Goal: Task Accomplishment & Management: Complete application form

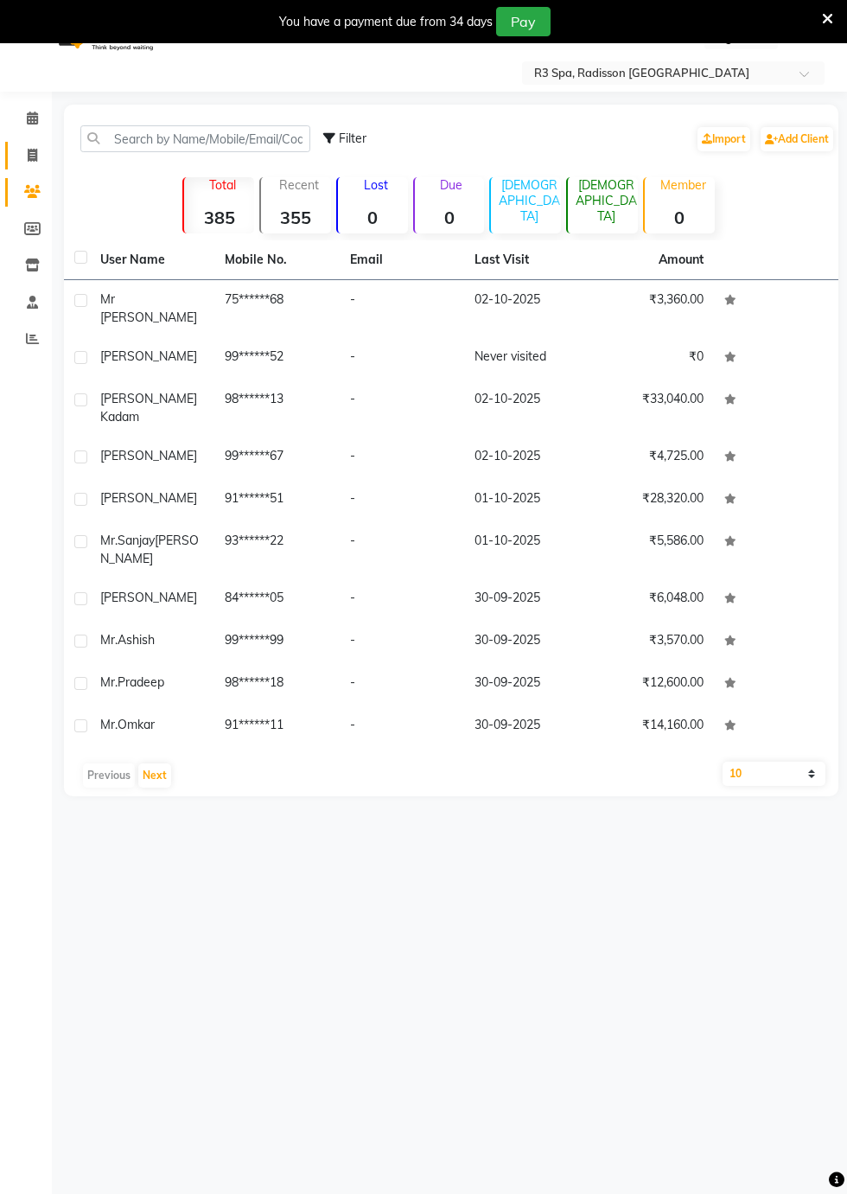
click at [34, 157] on icon at bounding box center [33, 155] width 10 height 13
select select "service"
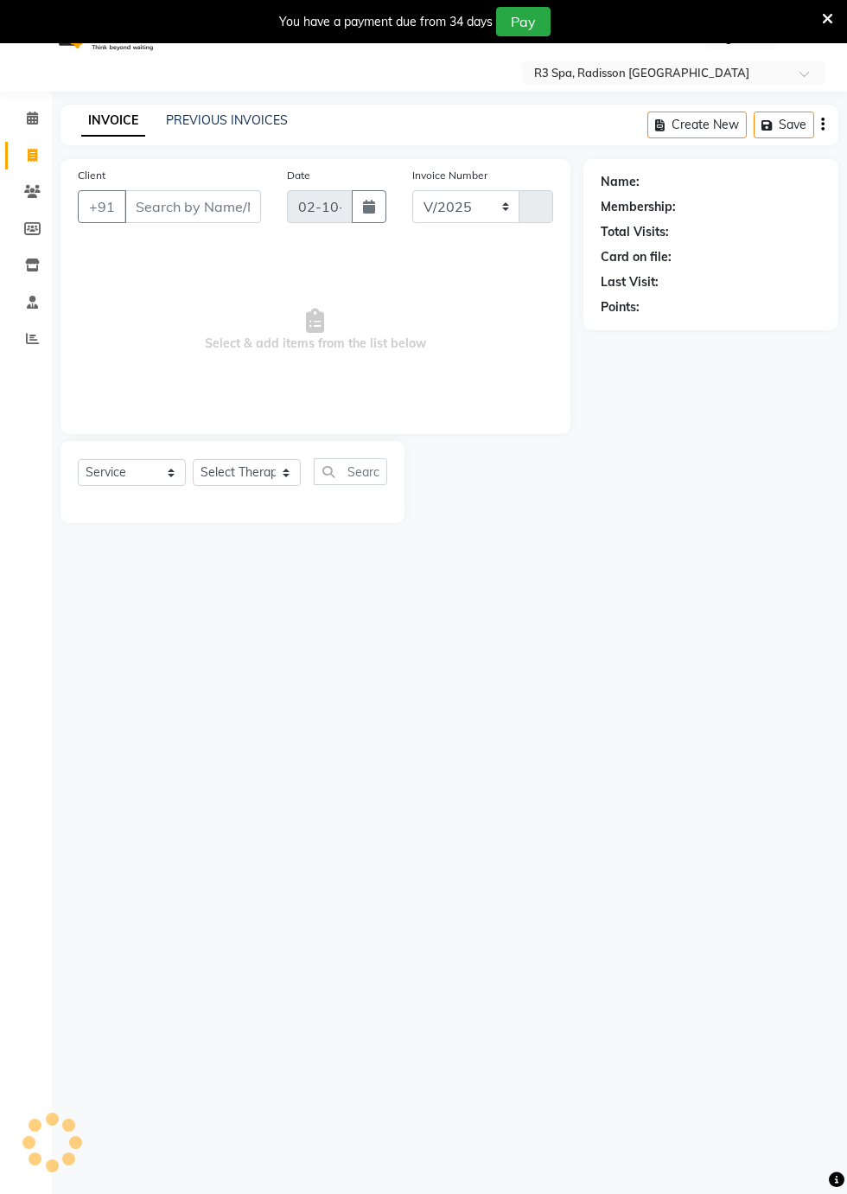
select select "8678"
type input "0539"
type input "9847112344"
click at [225, 215] on button "Add Client" at bounding box center [216, 206] width 89 height 33
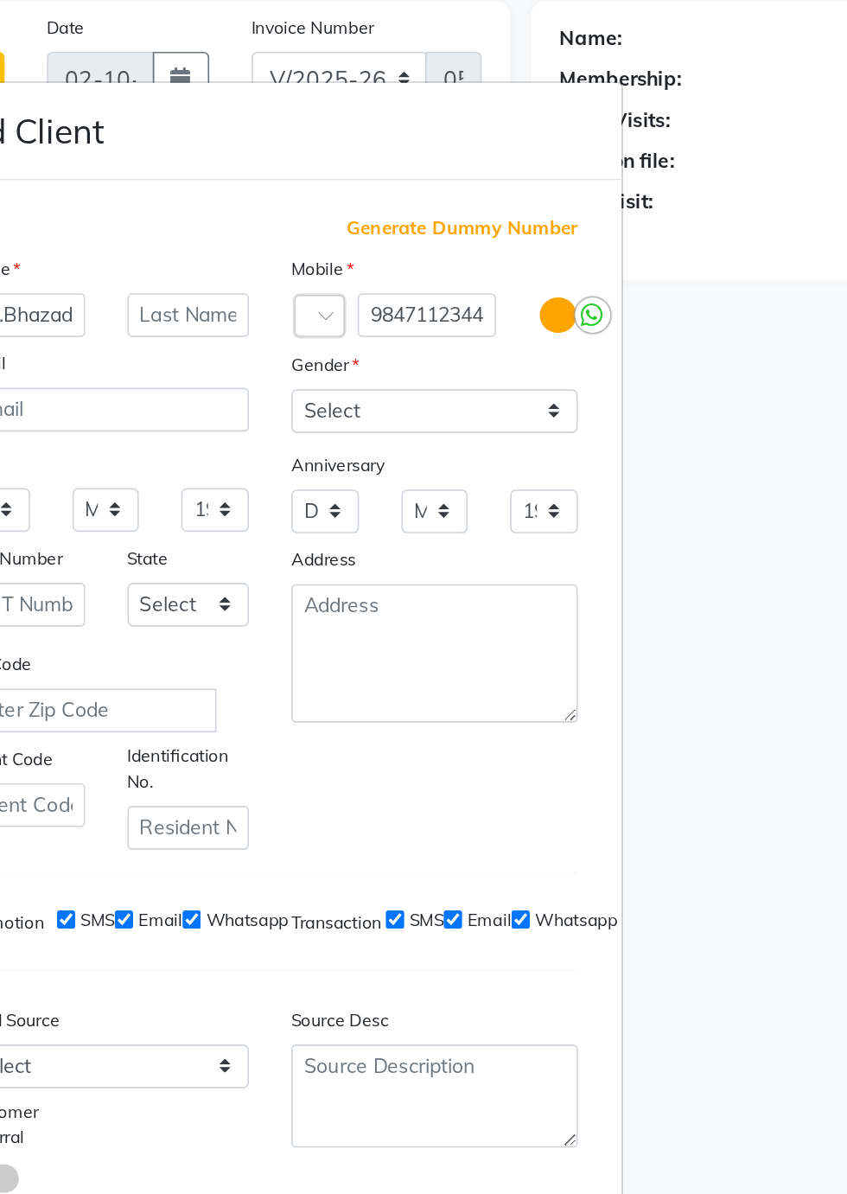
type input "Mr.Bhazad"
click at [598, 424] on select "Select [DEMOGRAPHIC_DATA] [DEMOGRAPHIC_DATA] Other Prefer Not To Say" at bounding box center [525, 410] width 176 height 27
select select "[DEMOGRAPHIC_DATA]"
click at [437, 424] on select "Select [DEMOGRAPHIC_DATA] [DEMOGRAPHIC_DATA] Other Prefer Not To Say" at bounding box center [525, 410] width 176 height 27
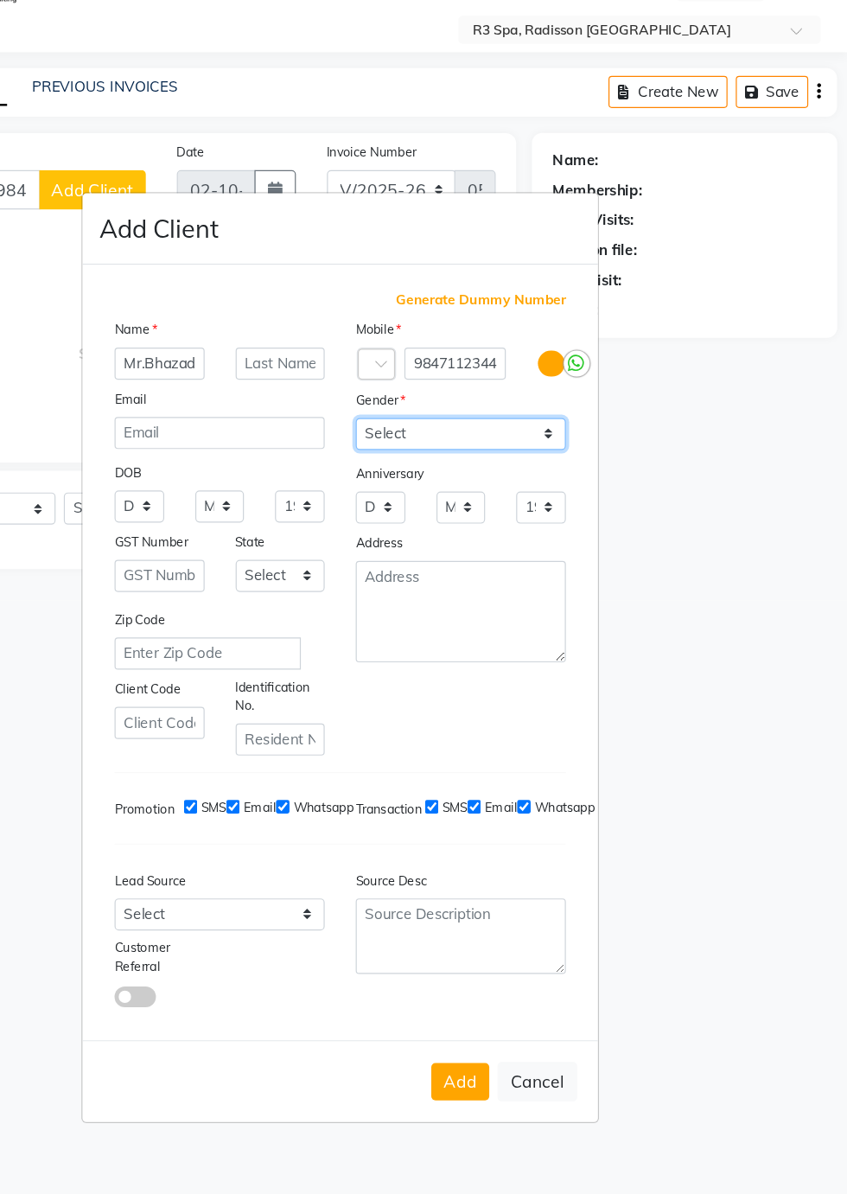
scroll to position [3, 0]
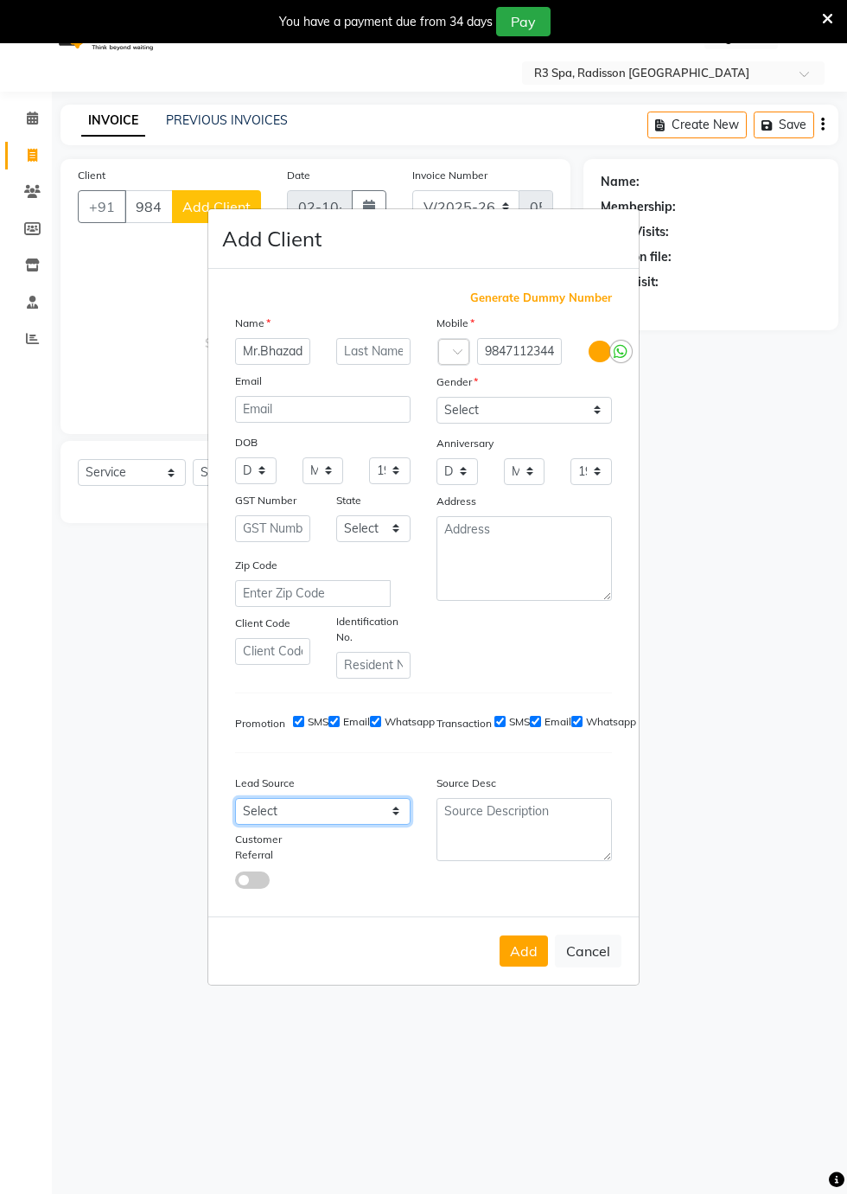
click at [393, 825] on select "Select Walk-in Referral Internet Friend Word of Mouth Advertisement Facebook Ju…" at bounding box center [323, 811] width 176 height 27
select select "56368"
click at [235, 825] on select "Select Walk-in Referral Internet Friend Word of Mouth Advertisement Facebook Ju…" at bounding box center [323, 811] width 176 height 27
click at [521, 967] on button "Add" at bounding box center [524, 951] width 48 height 31
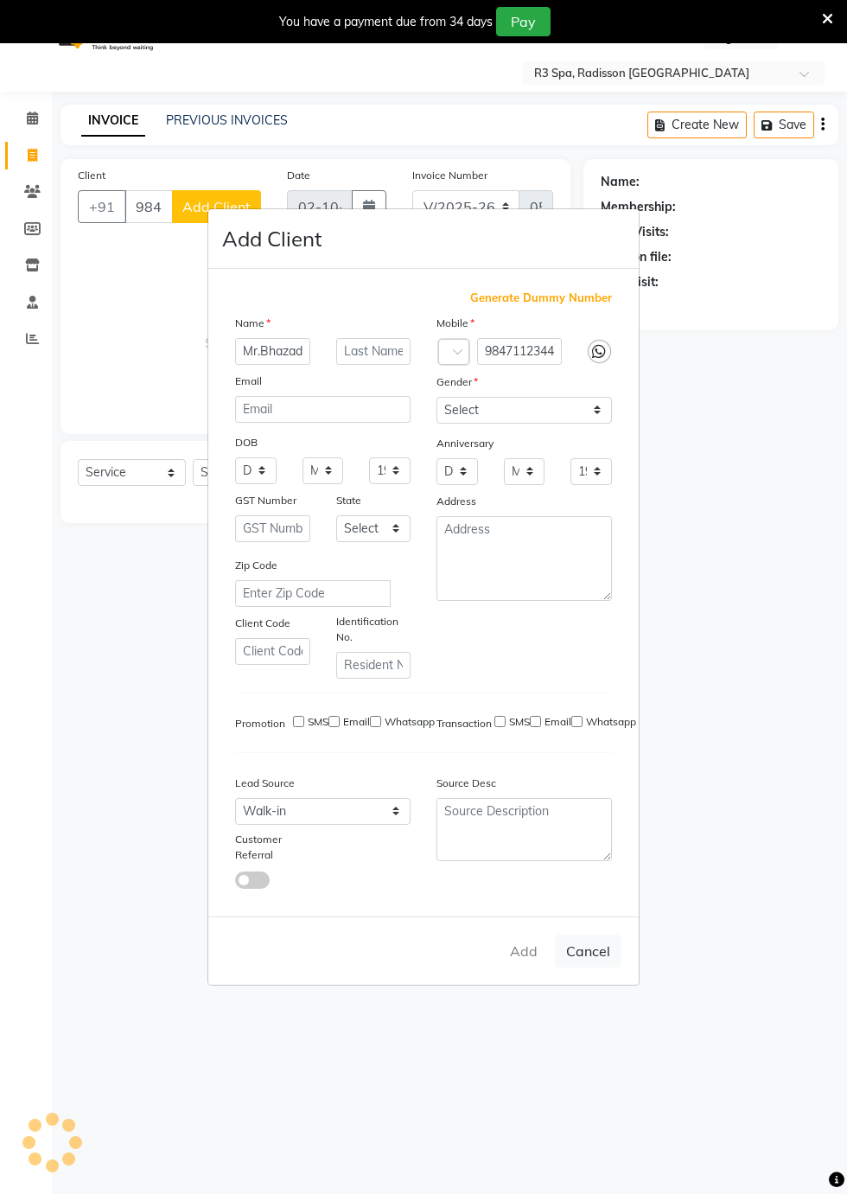
type input "98******44"
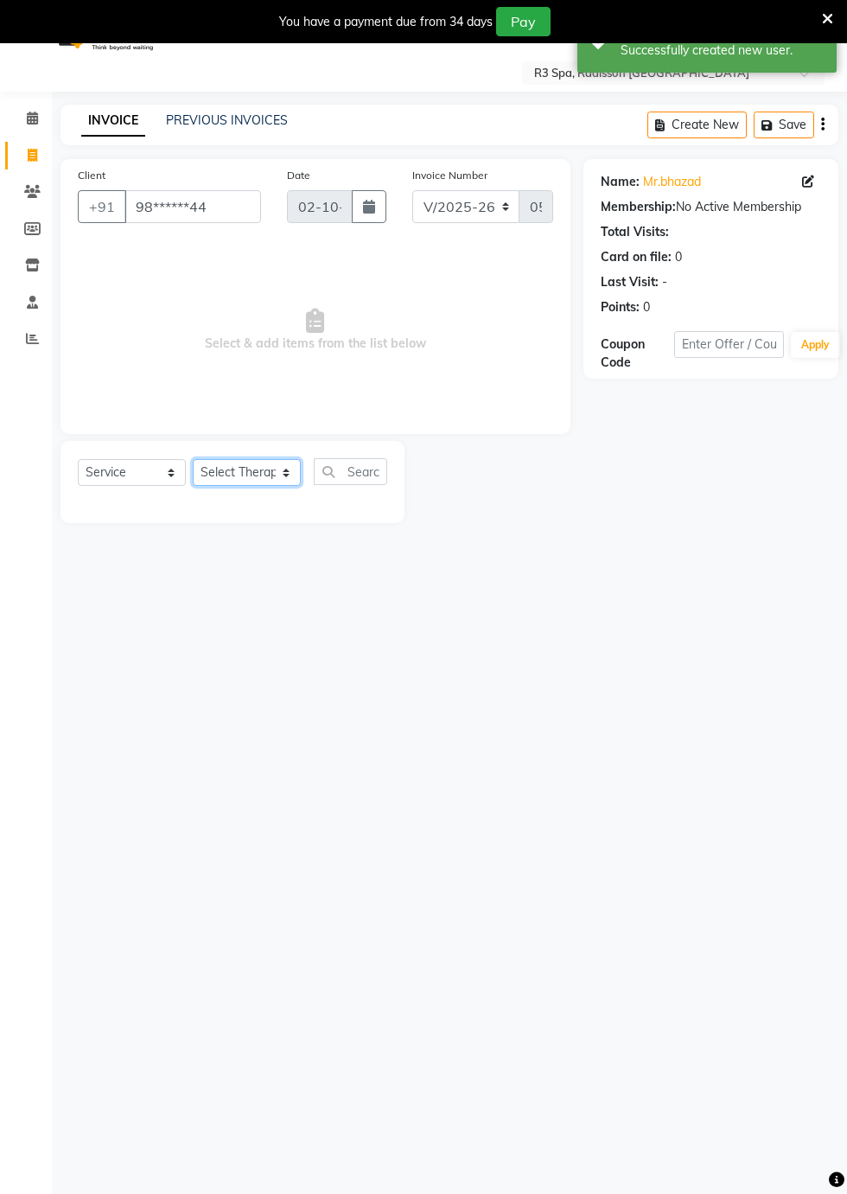
click at [277, 476] on select "Select Therapist [PERSON_NAME] [PERSON_NAME] [PERSON_NAME] Messiah Mini Old [PE…" at bounding box center [247, 472] width 108 height 27
select select "90041"
click at [193, 459] on select "Select Therapist [PERSON_NAME] [PERSON_NAME] [PERSON_NAME] Messiah Mini Old [PE…" at bounding box center [247, 472] width 108 height 27
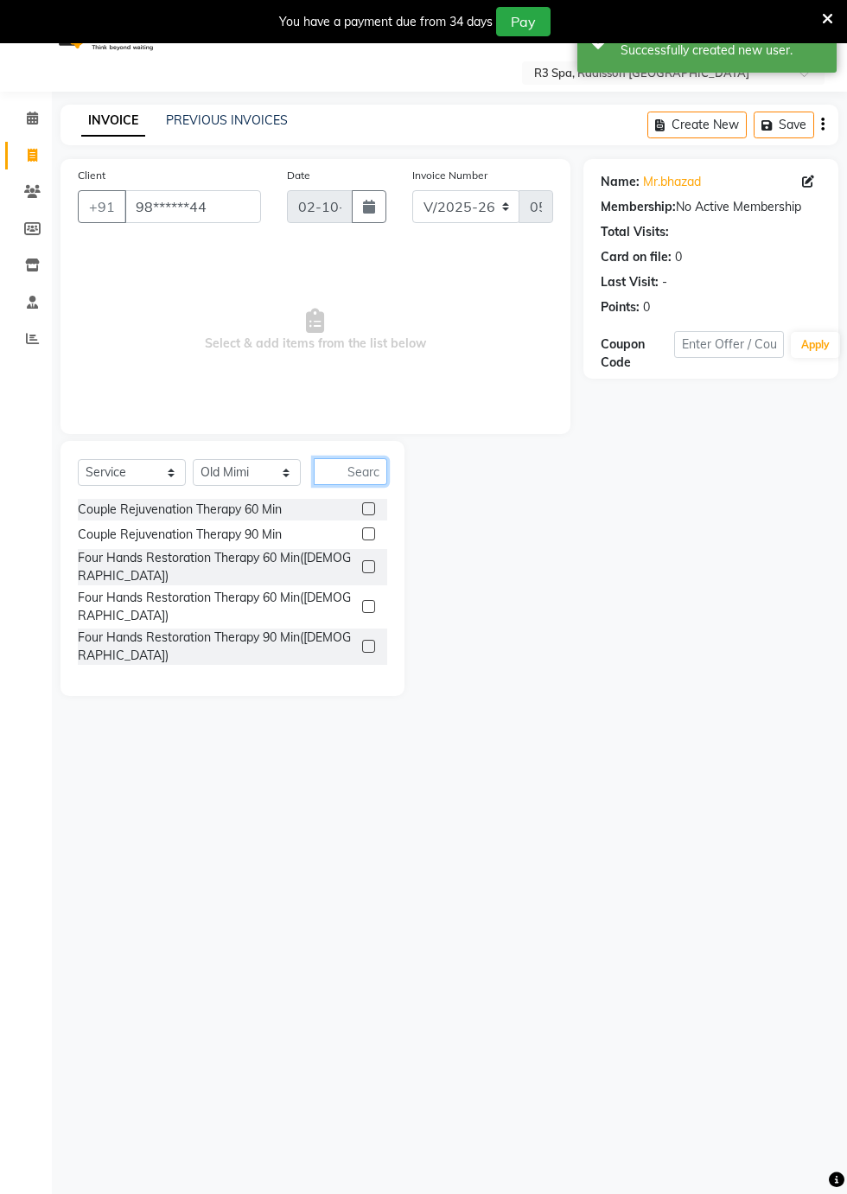
click at [360, 470] on input "text" at bounding box center [351, 471] width 74 height 27
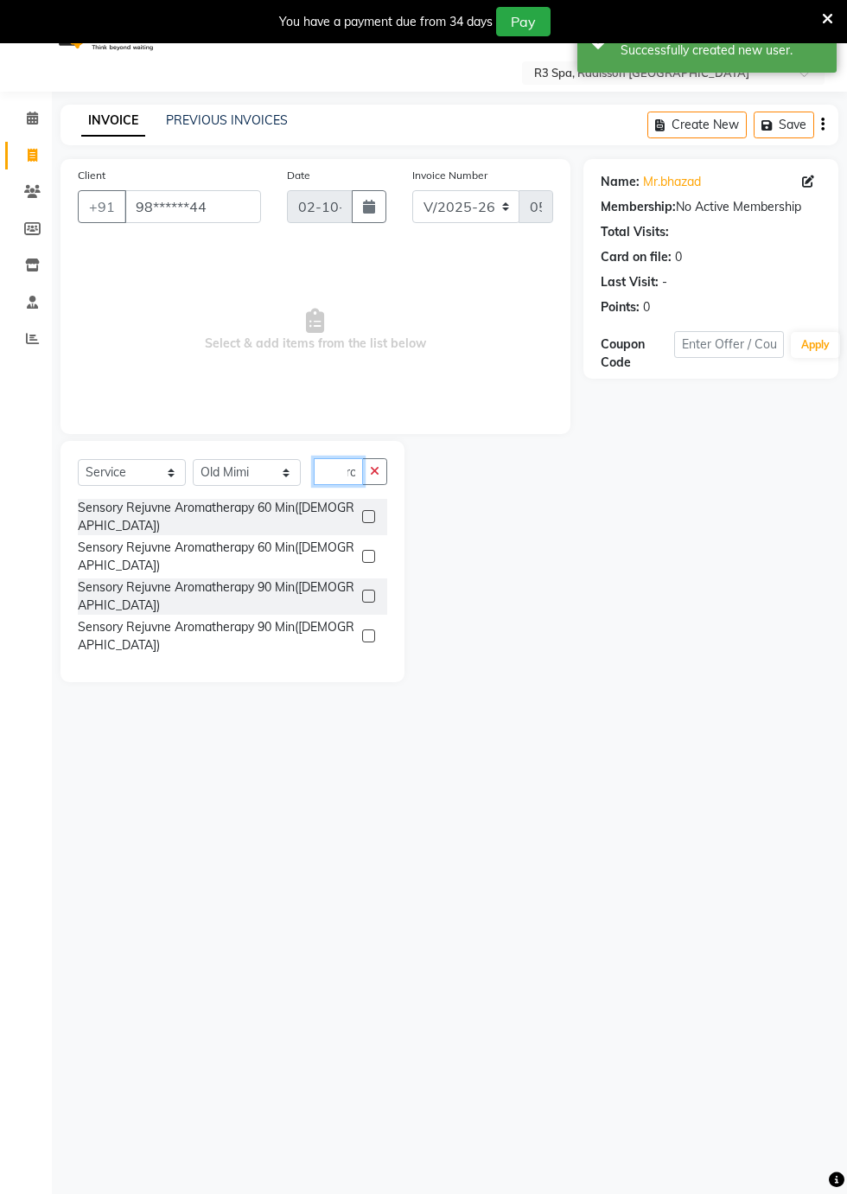
scroll to position [0, 21]
type input "Arom"
click at [316, 508] on div "Sensory Rejuvne Aromatherapy 60 Min([DEMOGRAPHIC_DATA])" at bounding box center [217, 517] width 278 height 36
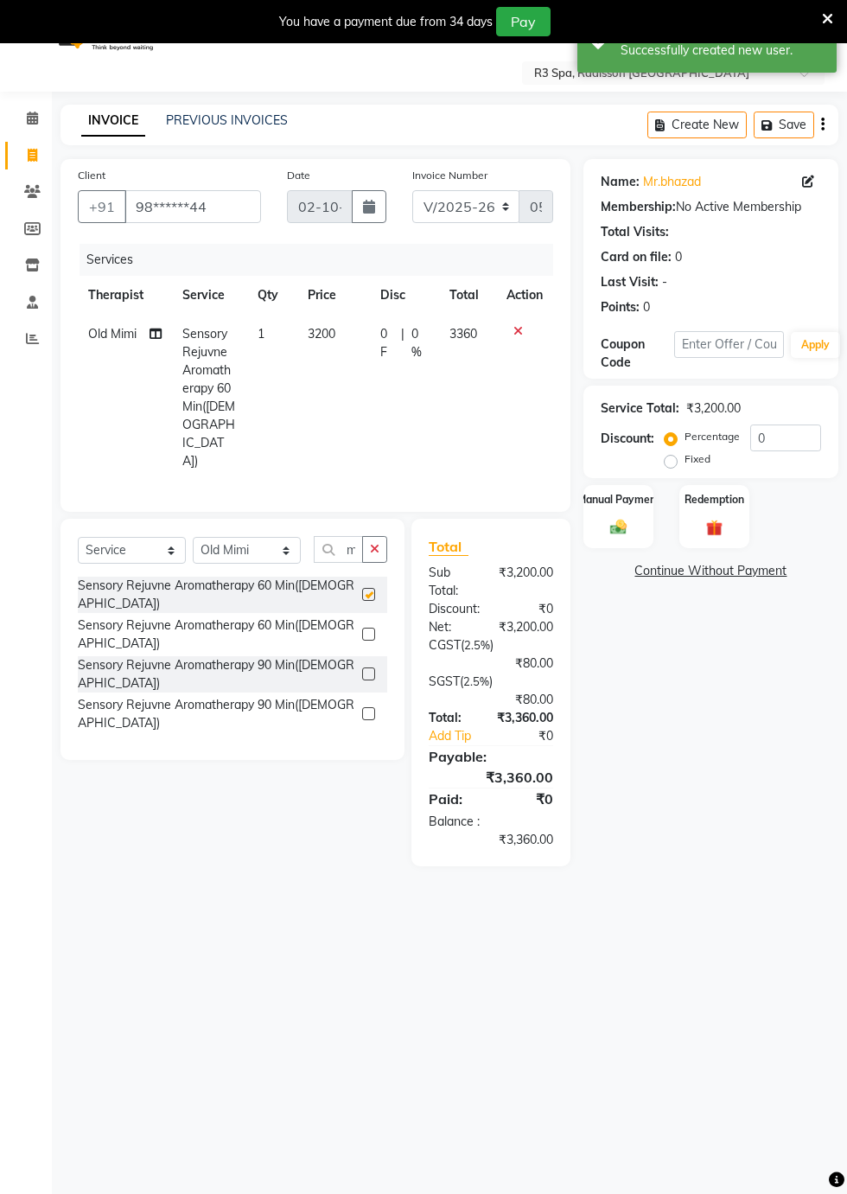
checkbox input "false"
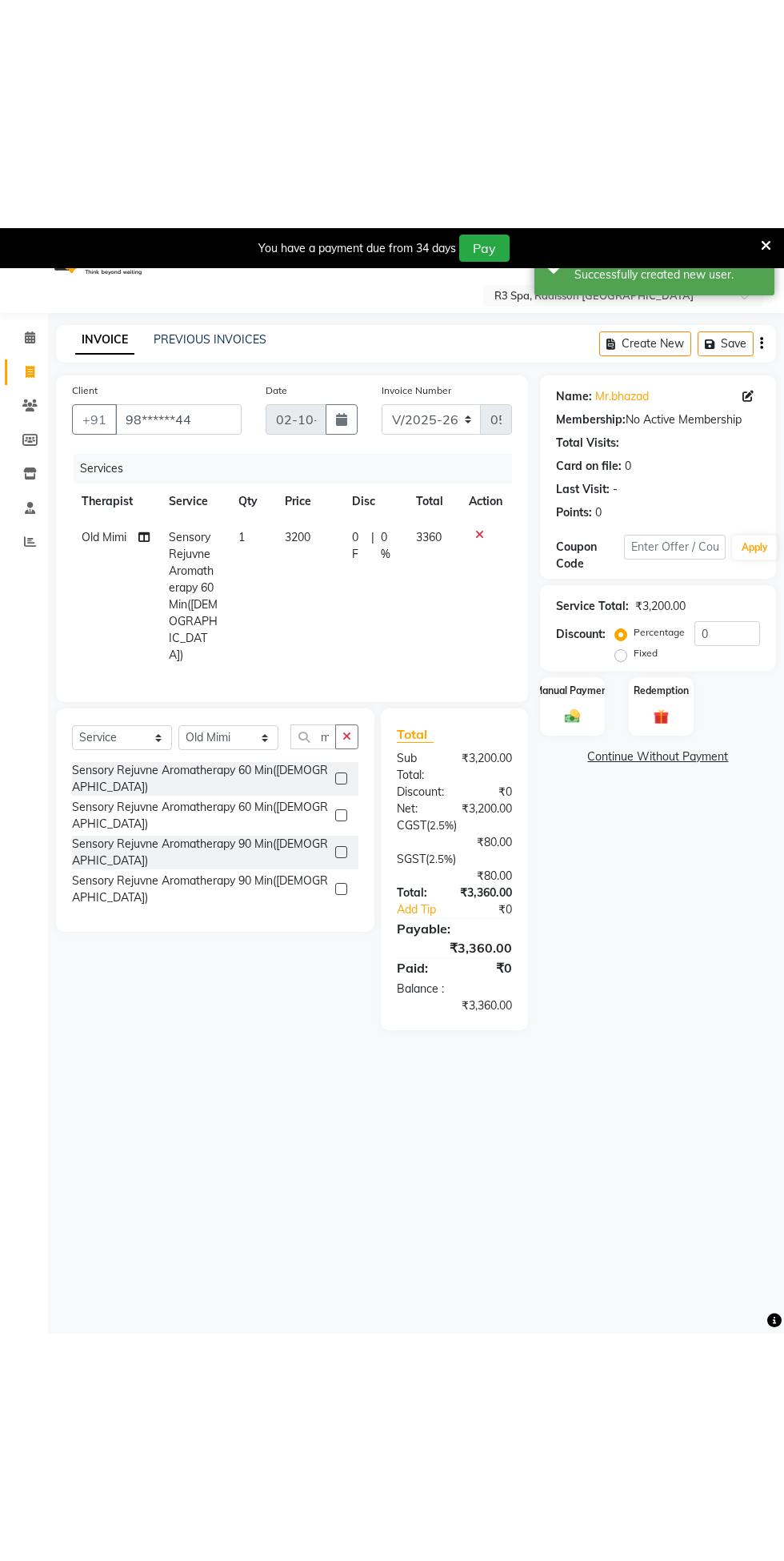
scroll to position [0, 0]
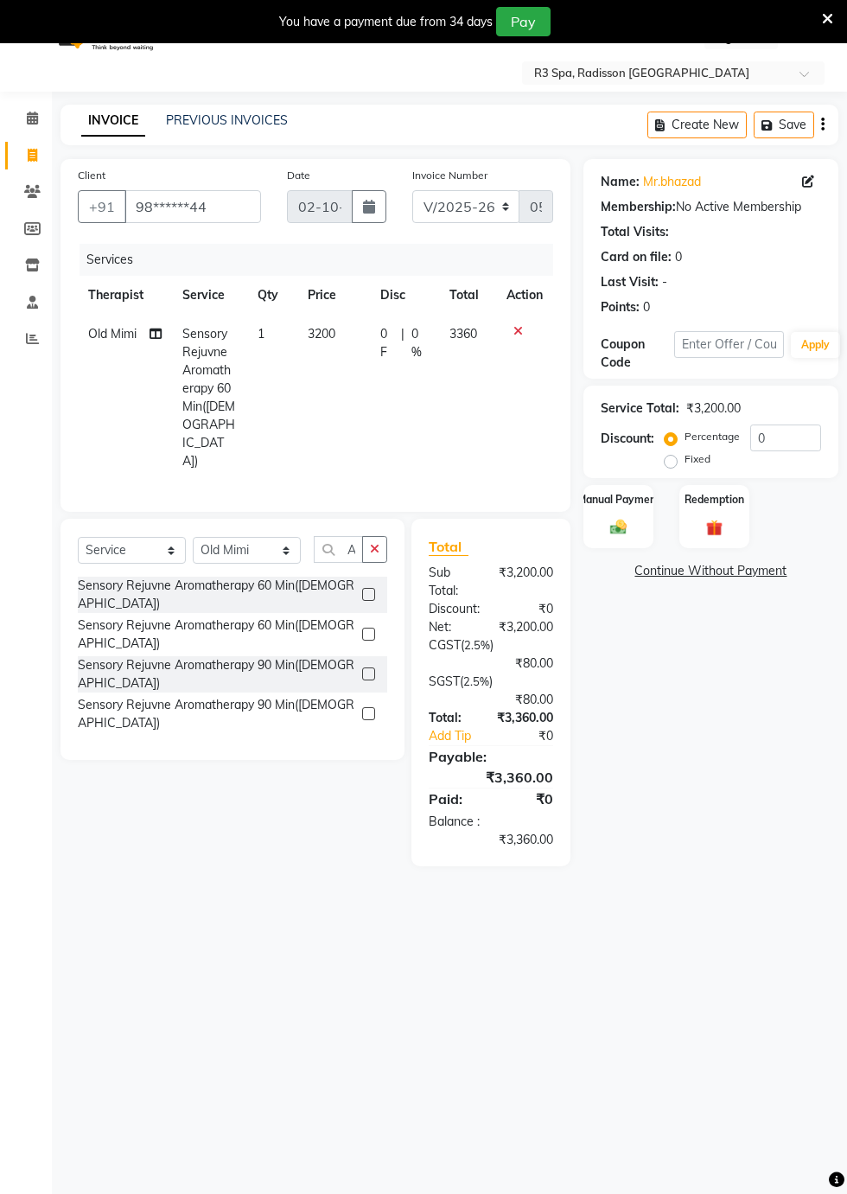
click at [622, 515] on div "Manual Payment" at bounding box center [619, 517] width 70 height 64
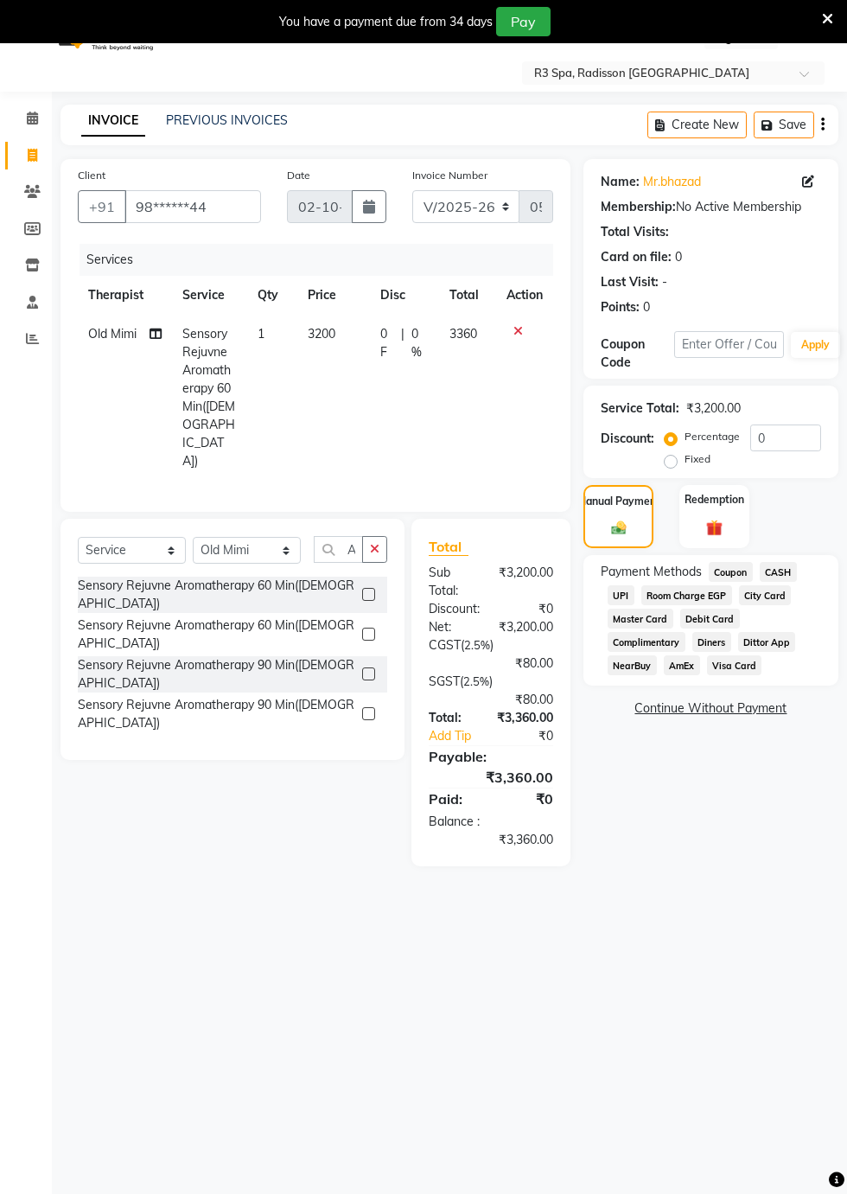
click at [622, 598] on span "UPI" at bounding box center [621, 595] width 27 height 20
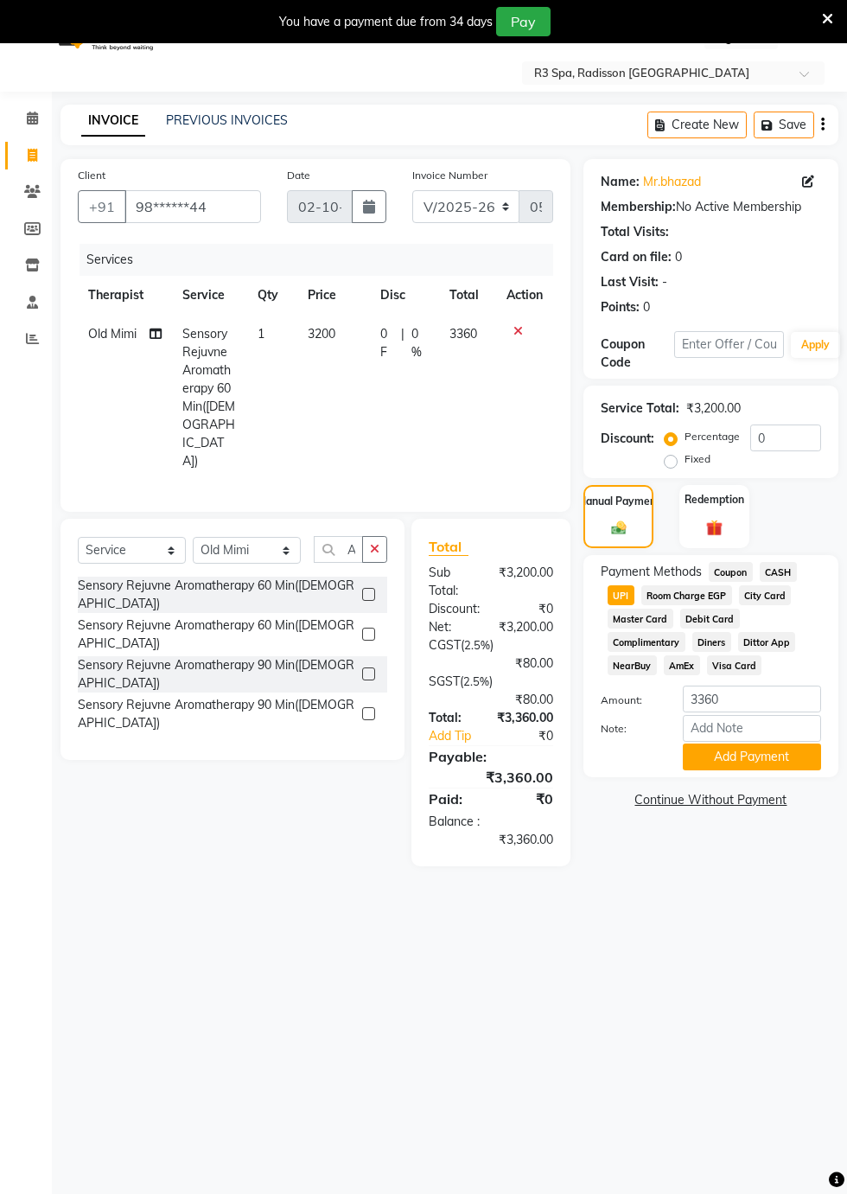
click at [770, 751] on button "Add Payment" at bounding box center [752, 757] width 138 height 27
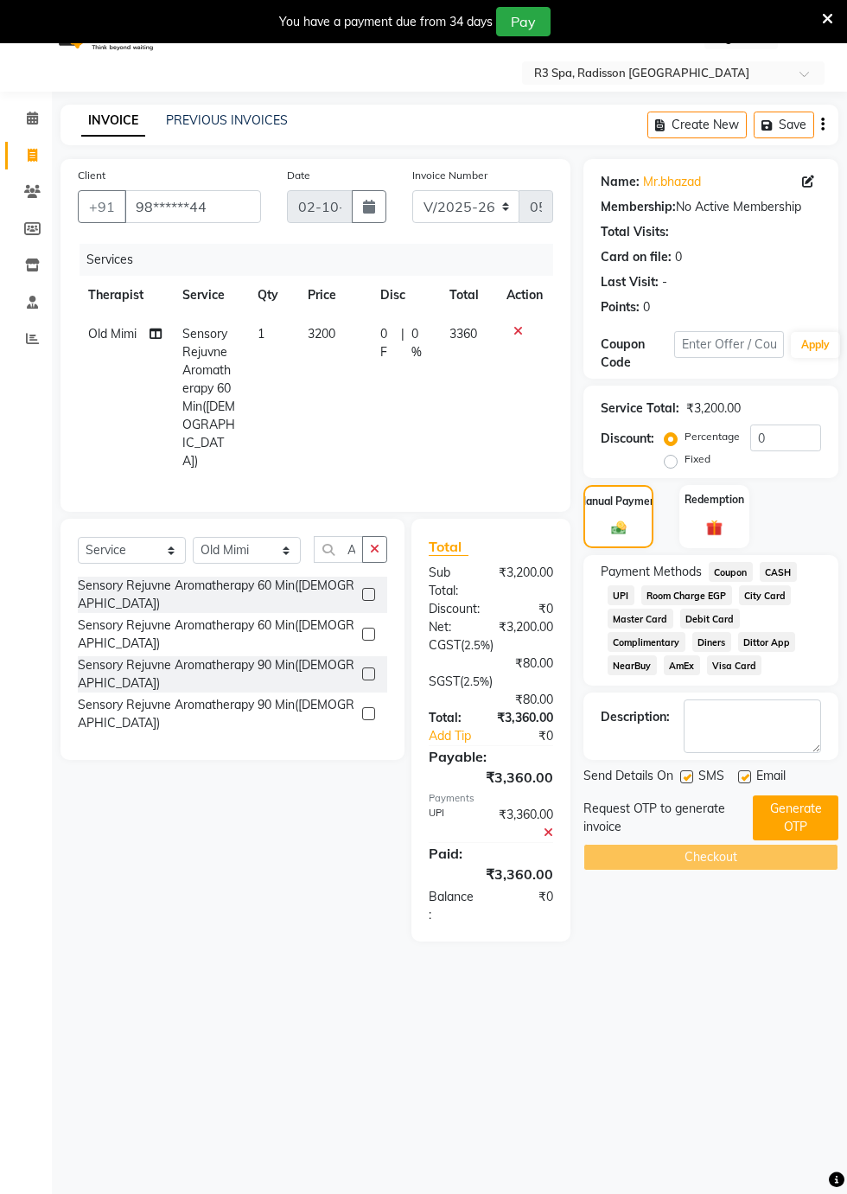
click at [796, 816] on button "Generate OTP" at bounding box center [796, 818] width 86 height 45
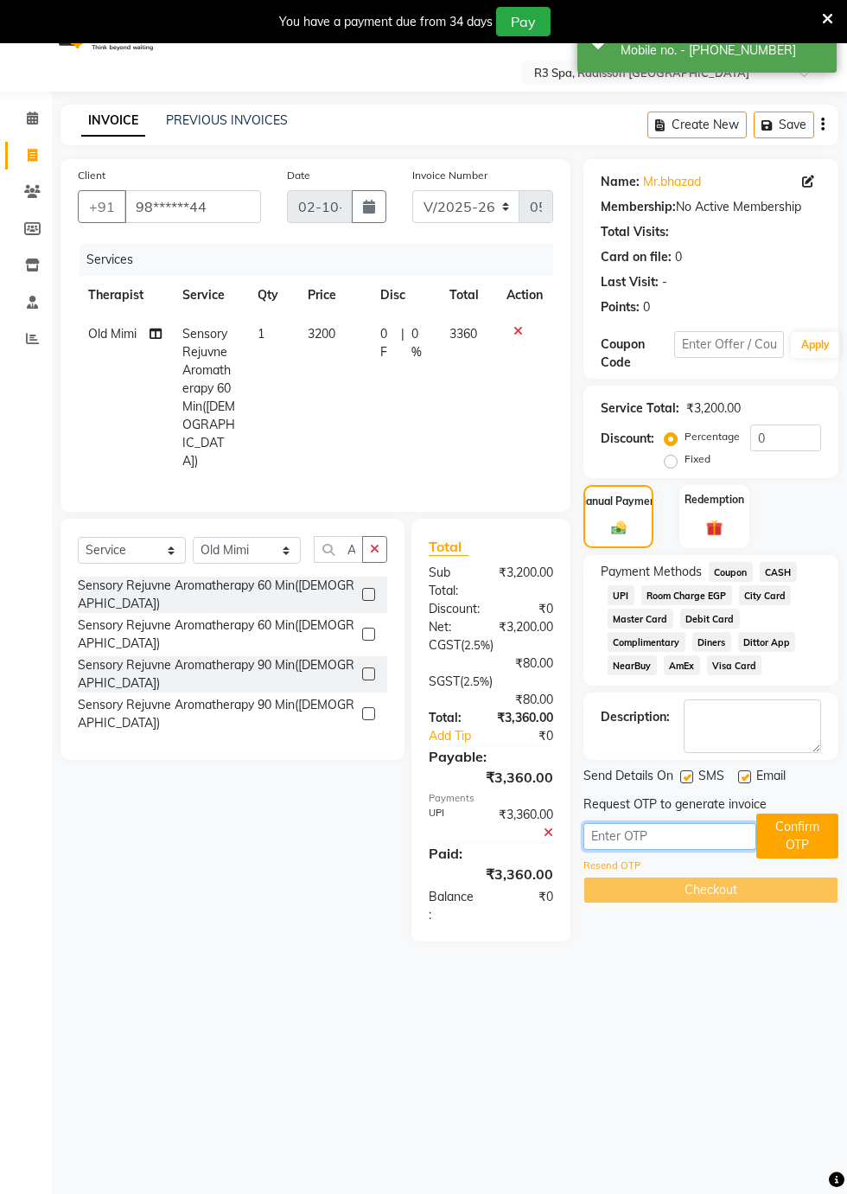
click at [621, 834] on input "text" at bounding box center [670, 836] width 173 height 27
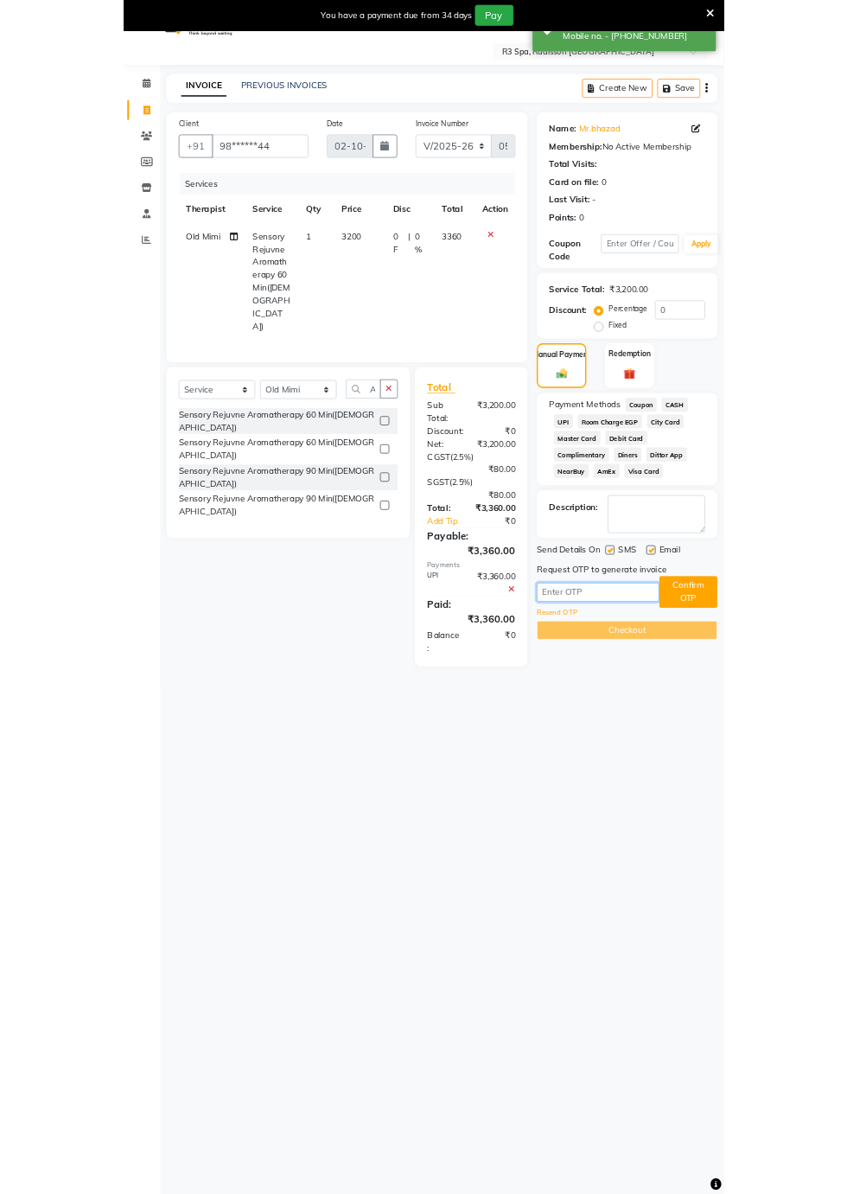
scroll to position [36, 0]
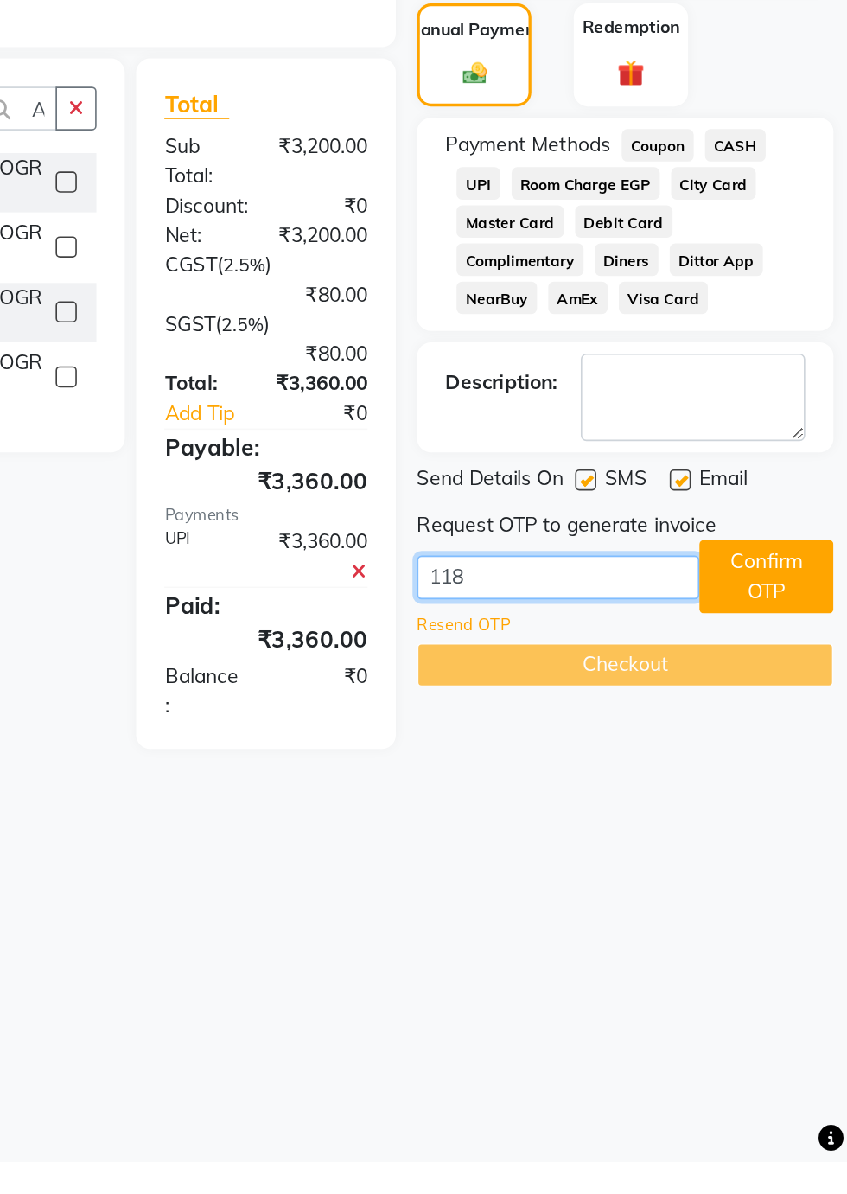
type input "1186"
click at [800, 837] on button "Confirm OTP" at bounding box center [798, 836] width 82 height 45
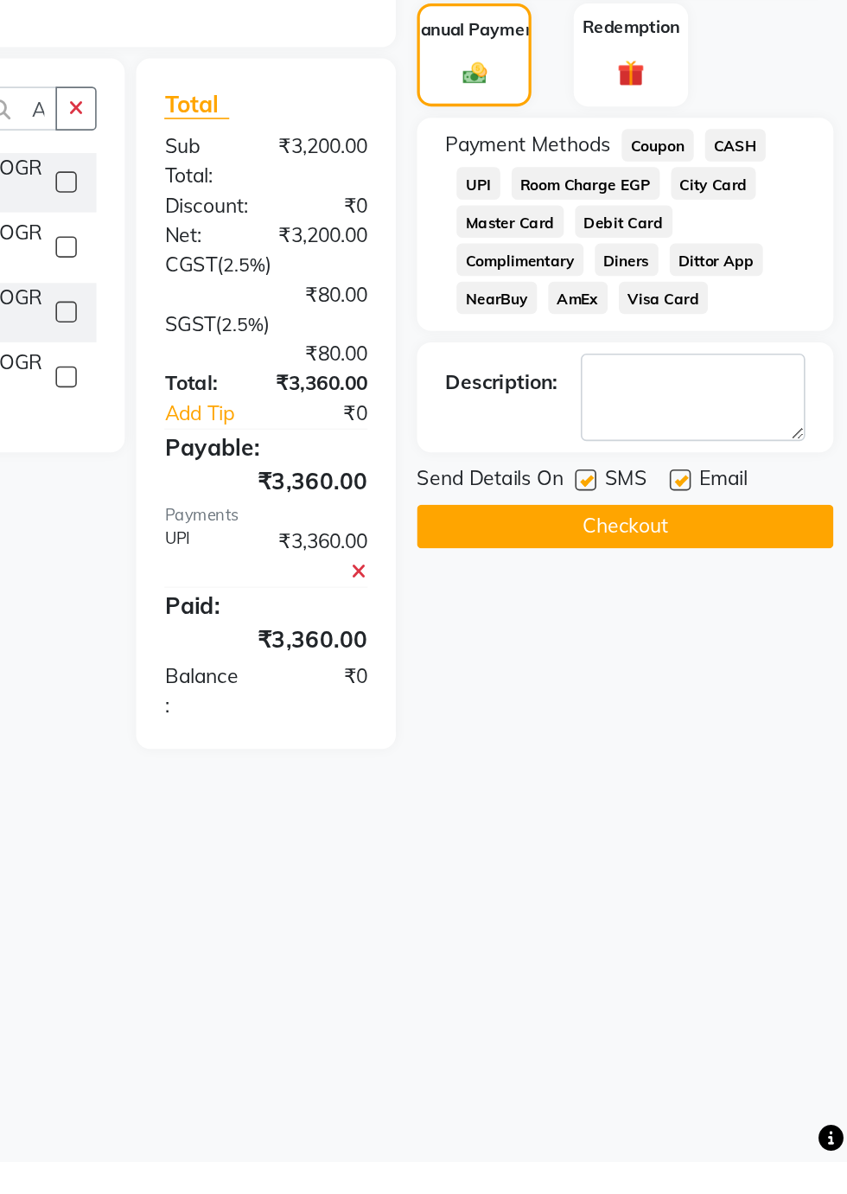
scroll to position [35, 0]
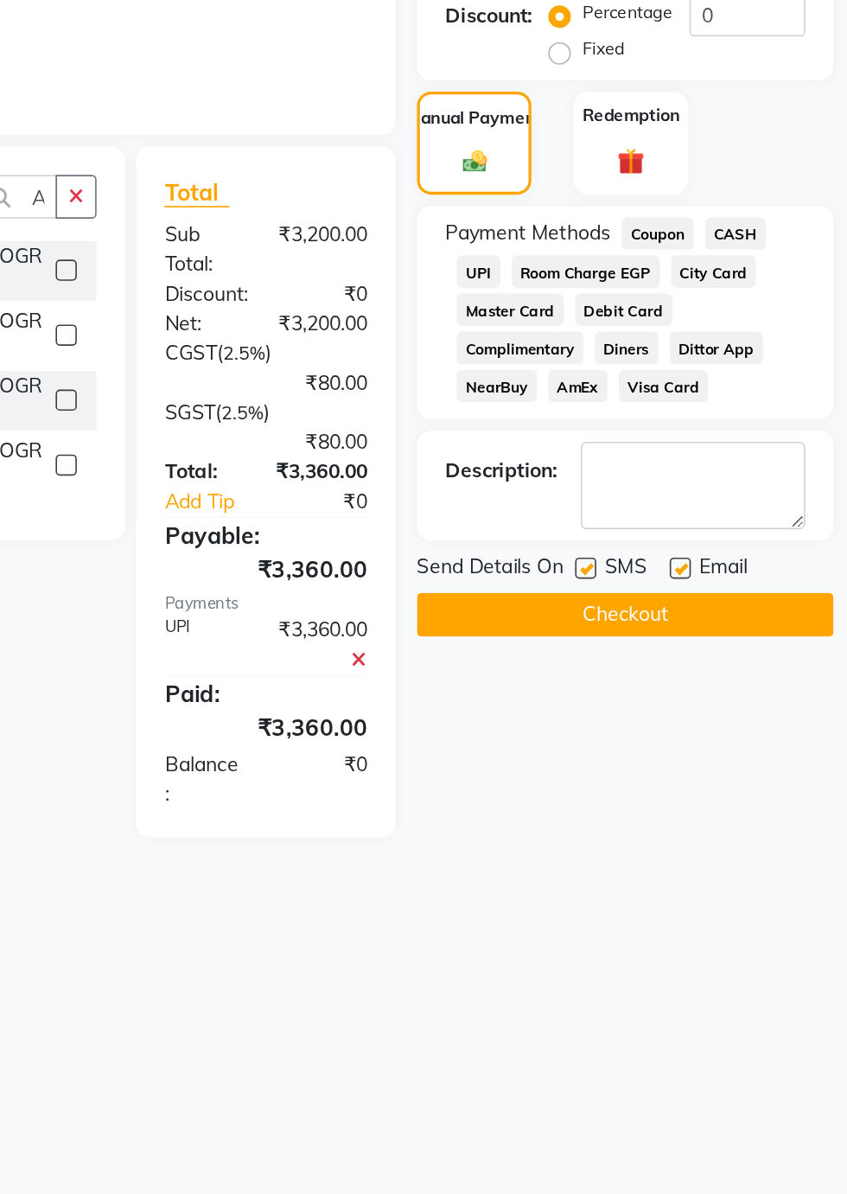
click at [751, 808] on button "Checkout" at bounding box center [711, 806] width 255 height 27
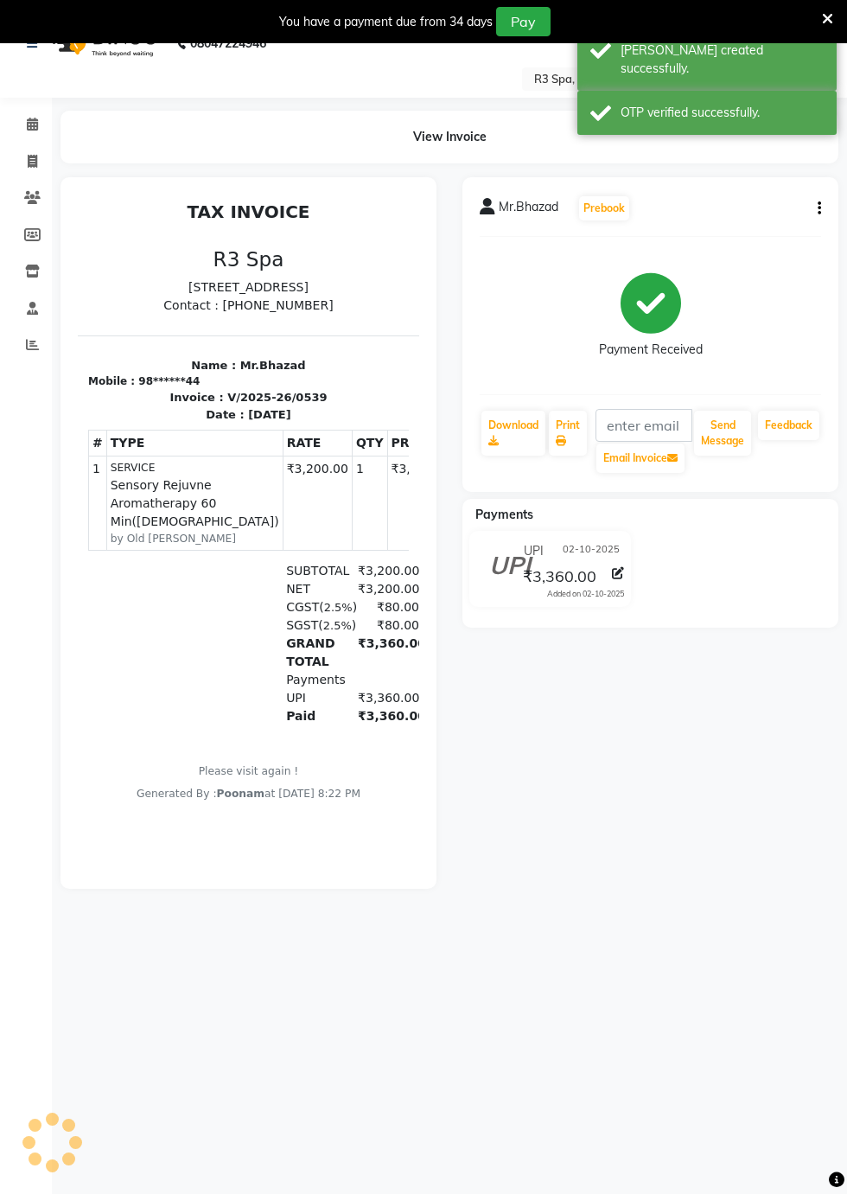
scroll to position [35, 0]
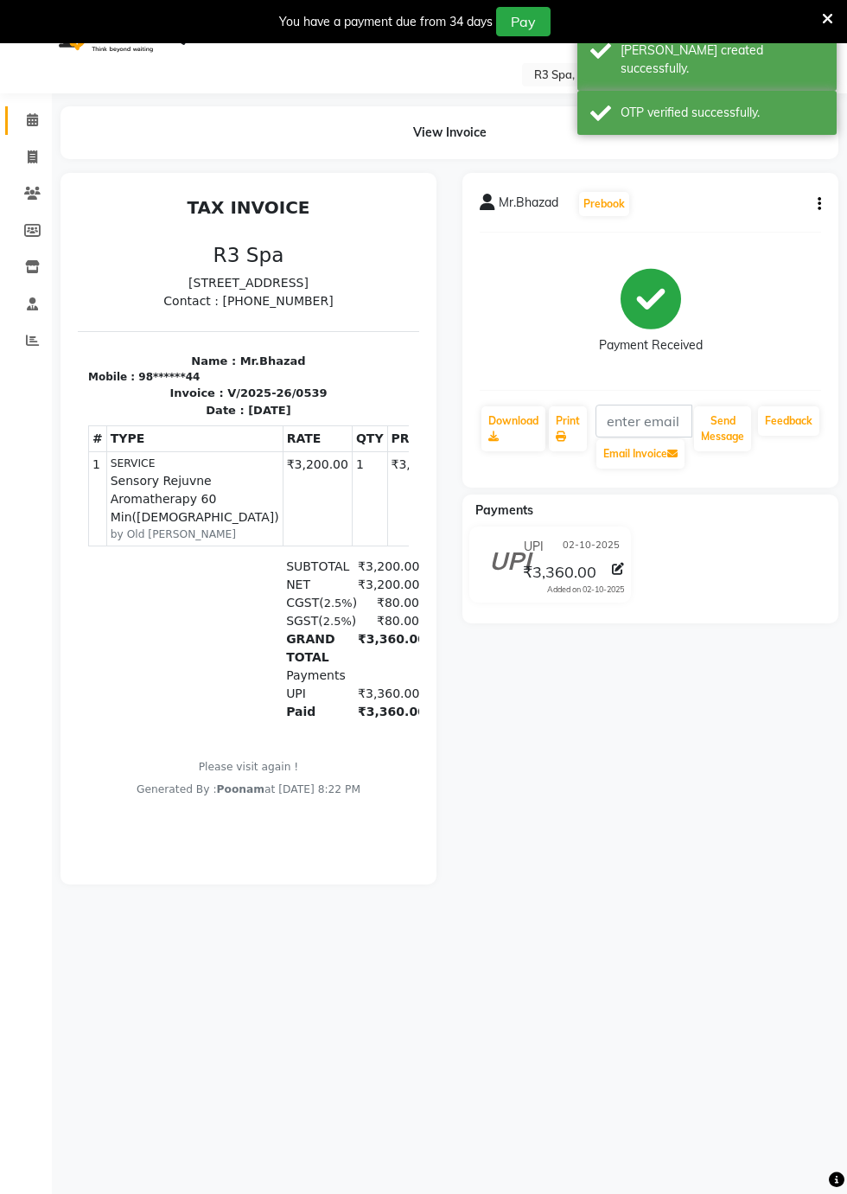
click at [34, 120] on icon at bounding box center [32, 119] width 11 height 13
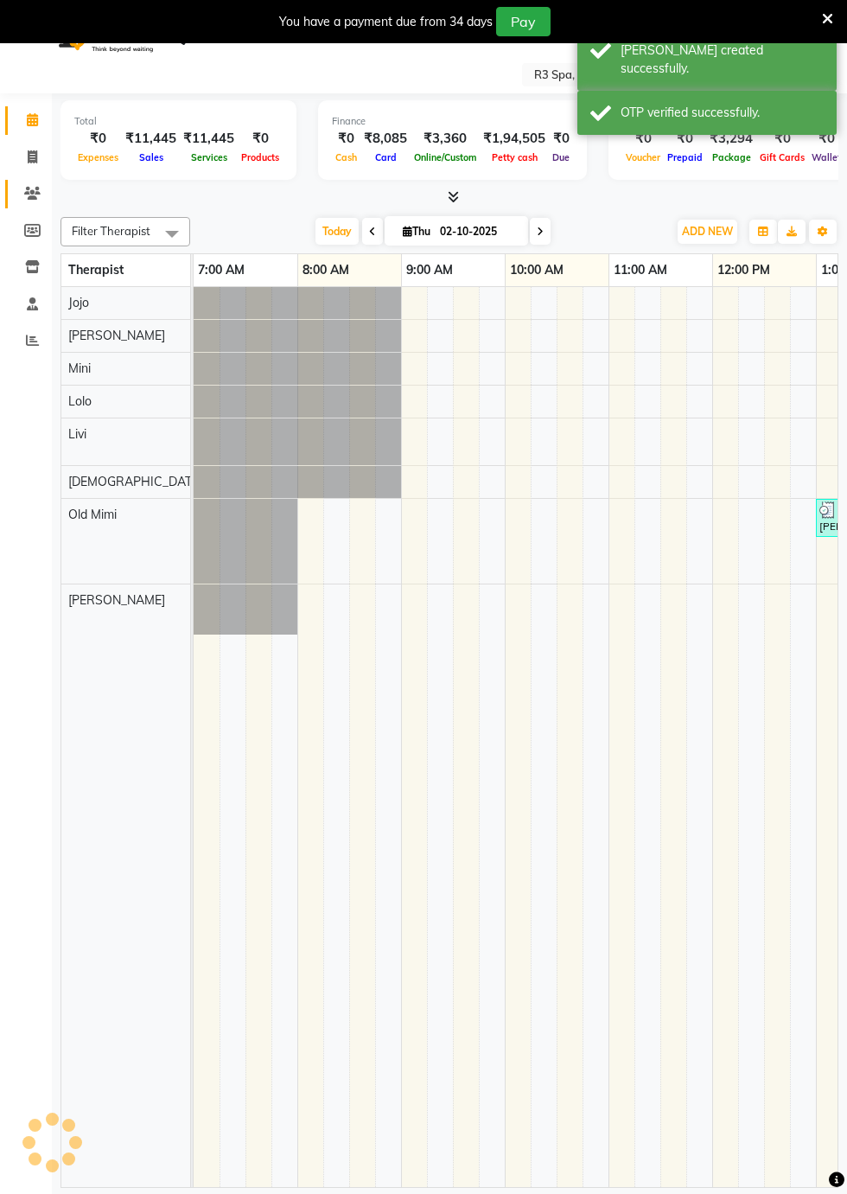
click at [36, 201] on span at bounding box center [32, 194] width 30 height 20
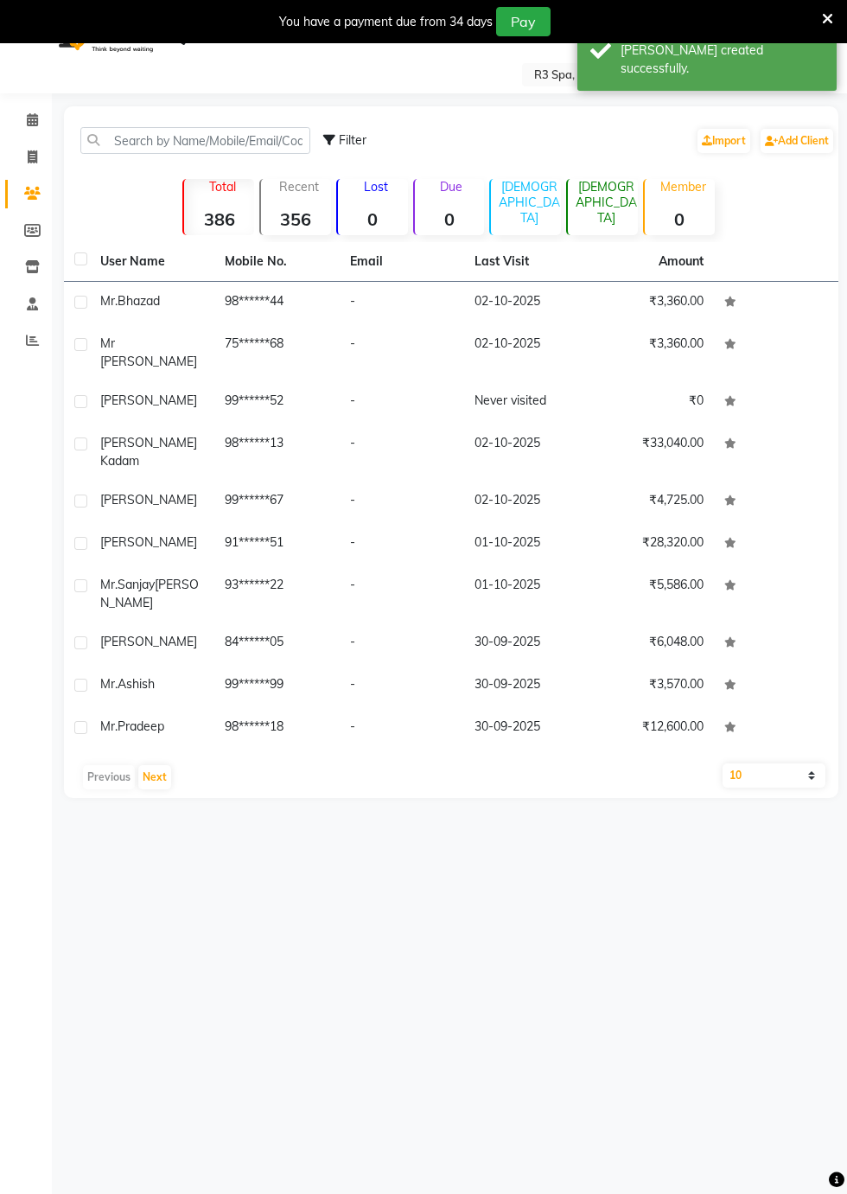
click at [133, 301] on span "Mr.Bhazad" at bounding box center [130, 301] width 60 height 16
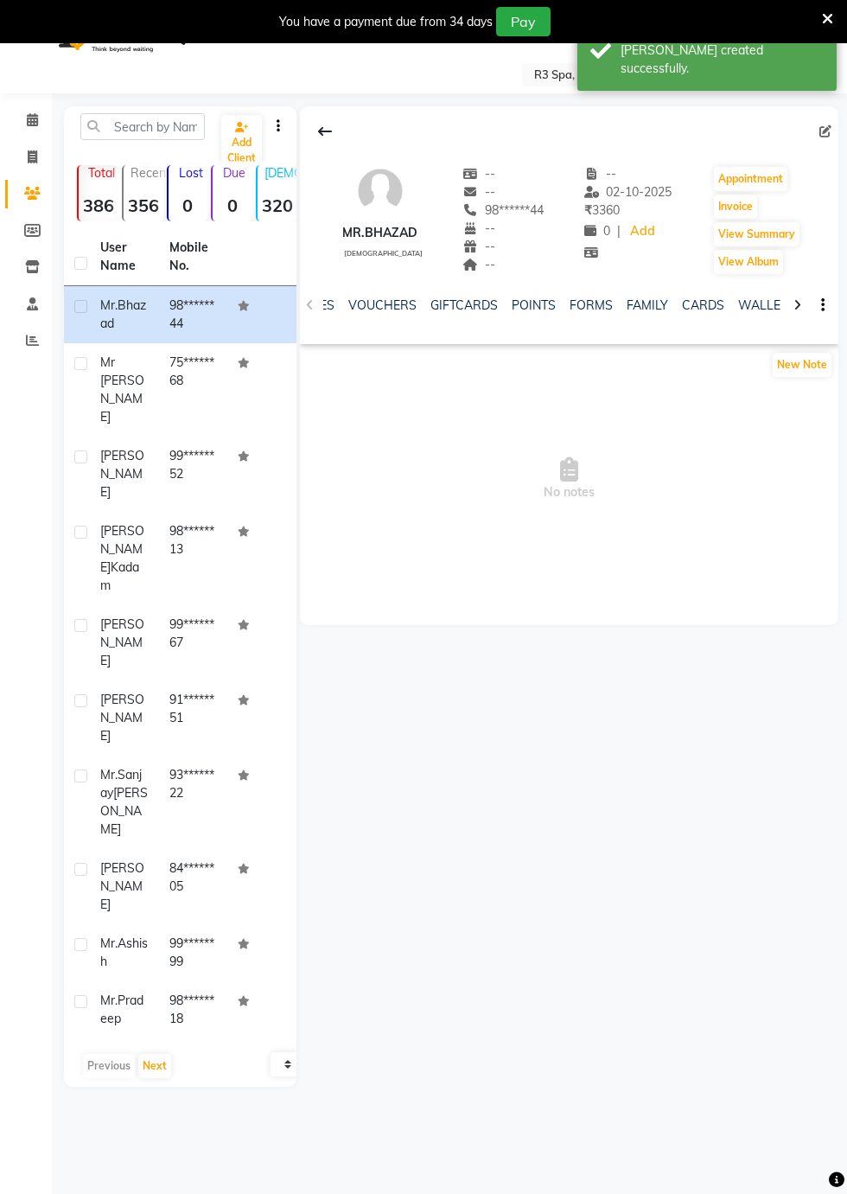
scroll to position [0, 628]
click at [643, 303] on link "FAMILY" at bounding box center [647, 305] width 42 height 16
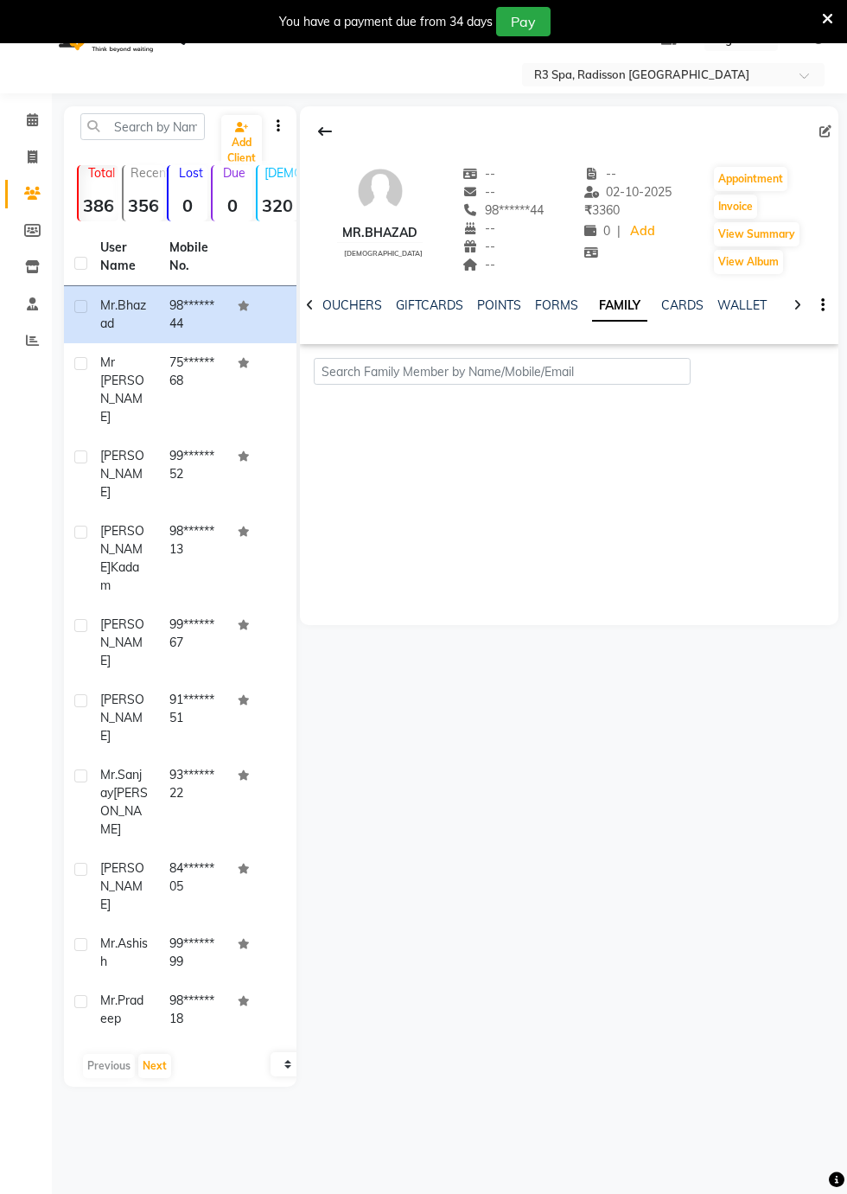
scroll to position [0, 478]
click at [574, 311] on link "FORMS" at bounding box center [572, 305] width 43 height 16
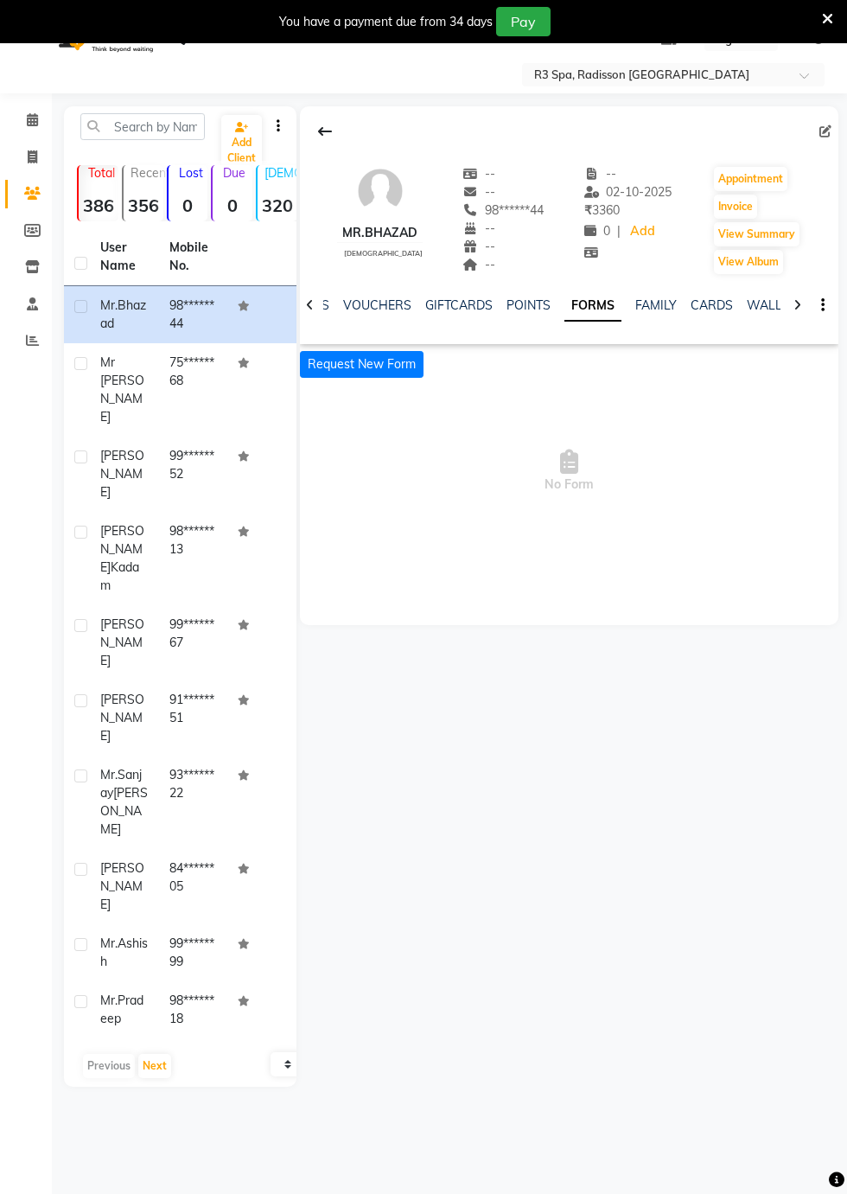
click at [368, 355] on button "Request New Form" at bounding box center [362, 364] width 124 height 27
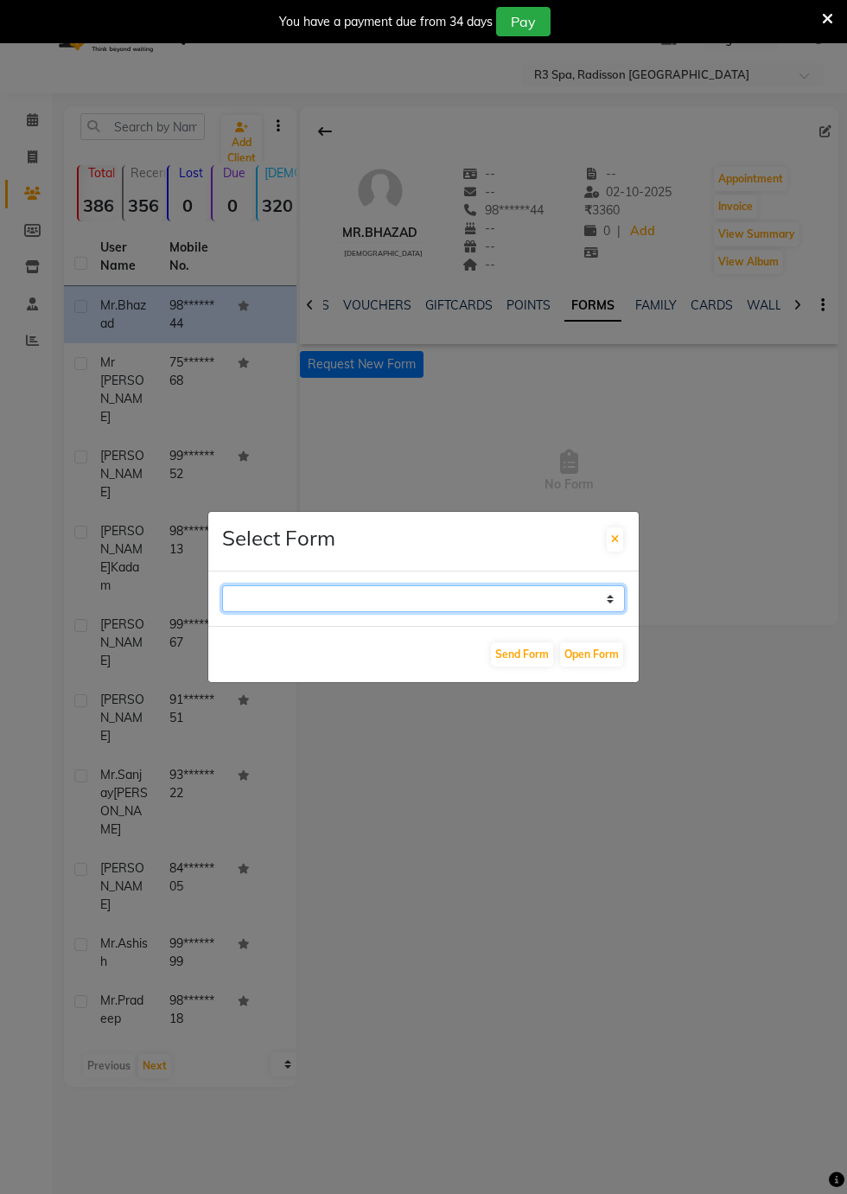
click at [607, 612] on select "GUEST FEEDBACK FORM HEALTH ASSESSMENT FORM" at bounding box center [423, 598] width 403 height 27
select select "204"
click at [222, 612] on select "GUEST FEEDBACK FORM HEALTH ASSESSMENT FORM" at bounding box center [423, 598] width 403 height 27
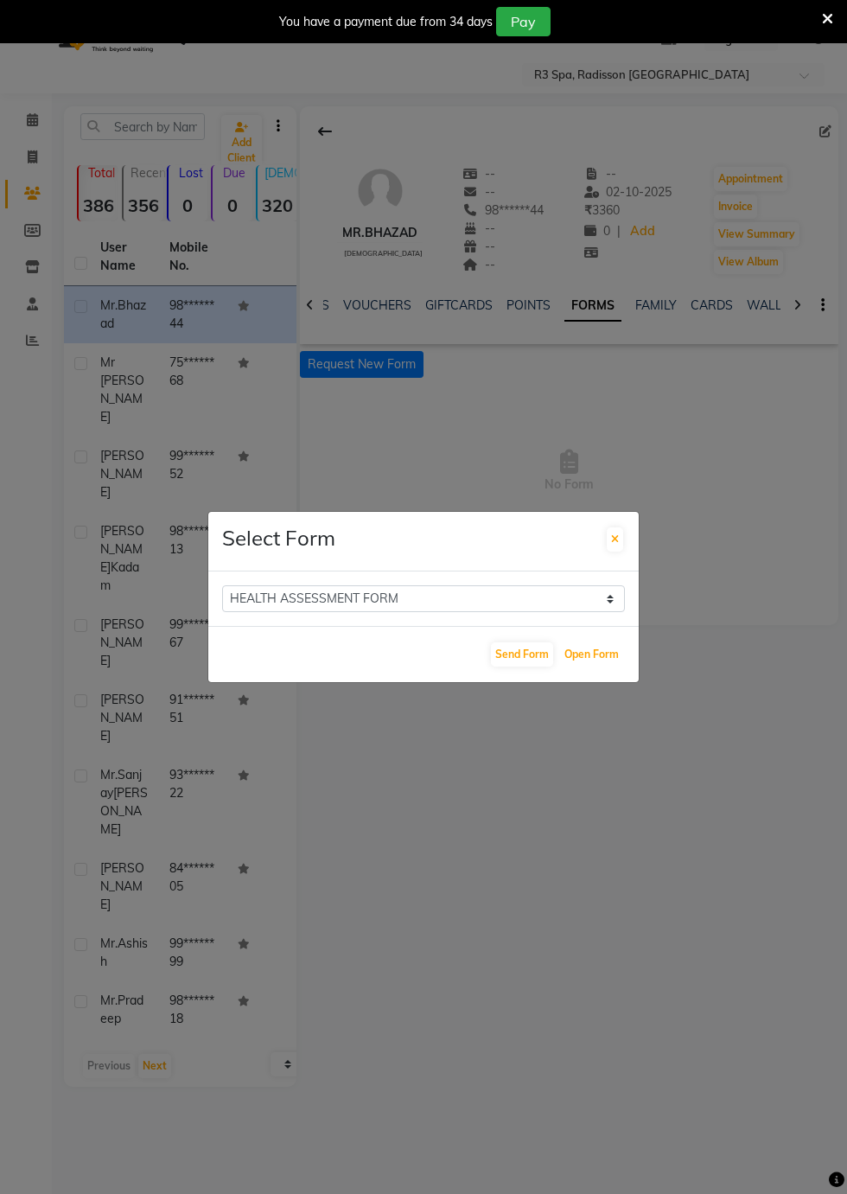
click at [589, 667] on button "Open Form" at bounding box center [591, 655] width 63 height 24
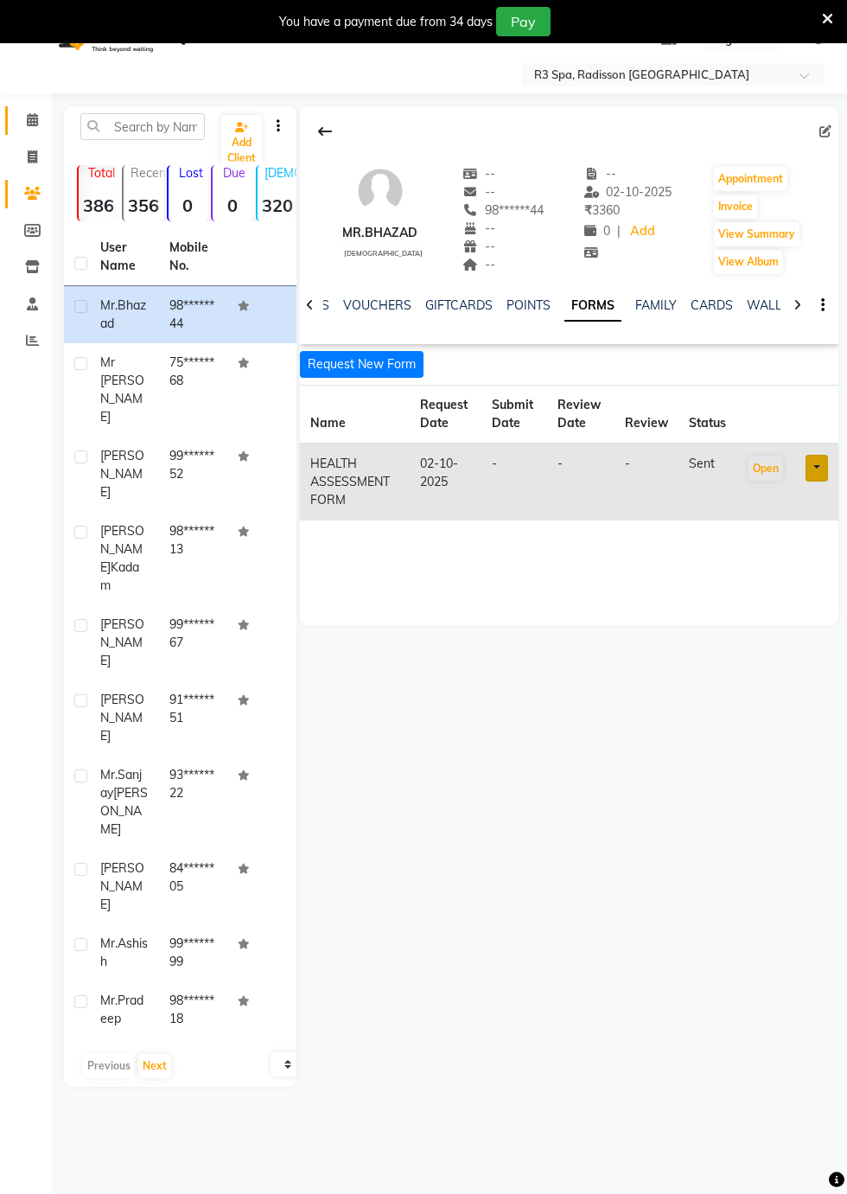
click at [31, 123] on icon at bounding box center [32, 119] width 11 height 13
